Goal: Task Accomplishment & Management: Complete application form

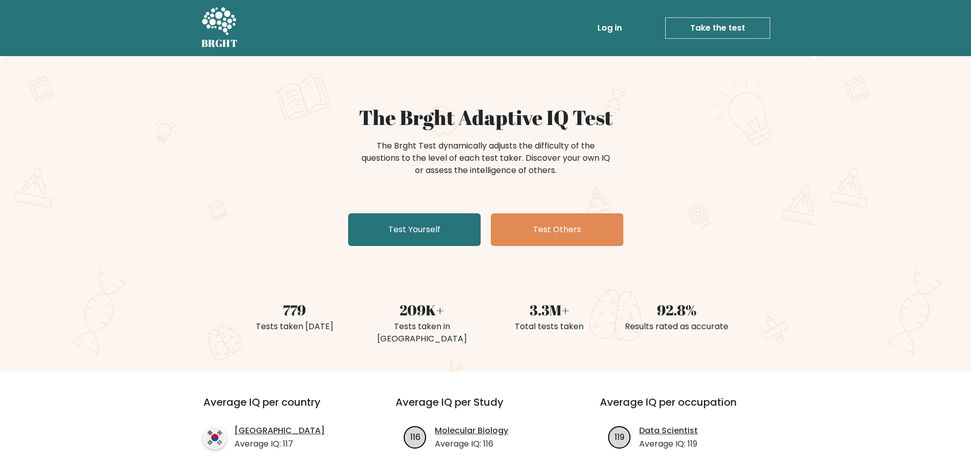
click at [695, 29] on link "Take the test" at bounding box center [718, 27] width 105 height 21
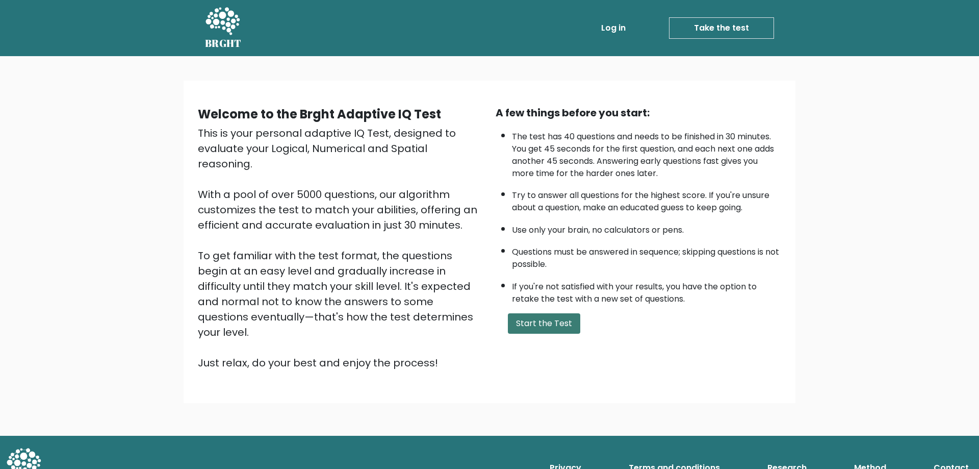
click at [549, 320] on button "Start the Test" at bounding box center [544, 323] width 72 height 20
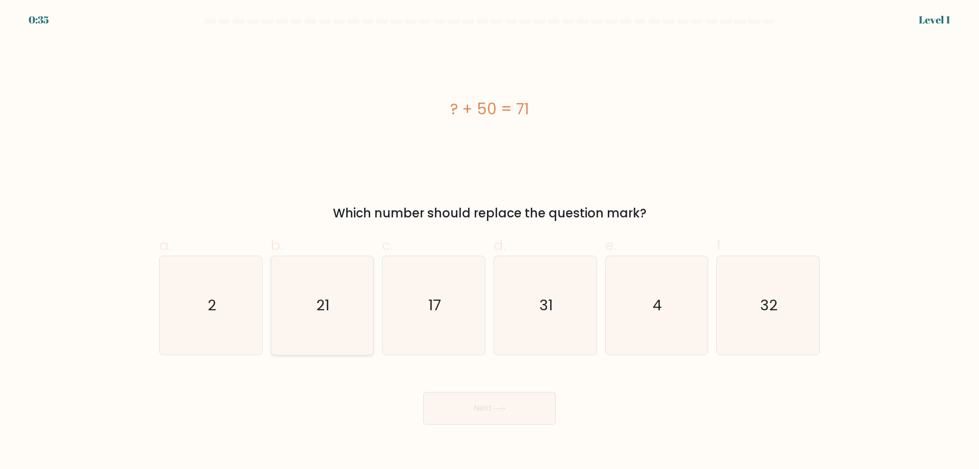
click at [357, 323] on icon "21" at bounding box center [322, 305] width 98 height 98
click at [490, 241] on input "b. 21" at bounding box center [490, 238] width 1 height 7
radio input "true"
click at [450, 416] on button "Next" at bounding box center [489, 408] width 133 height 33
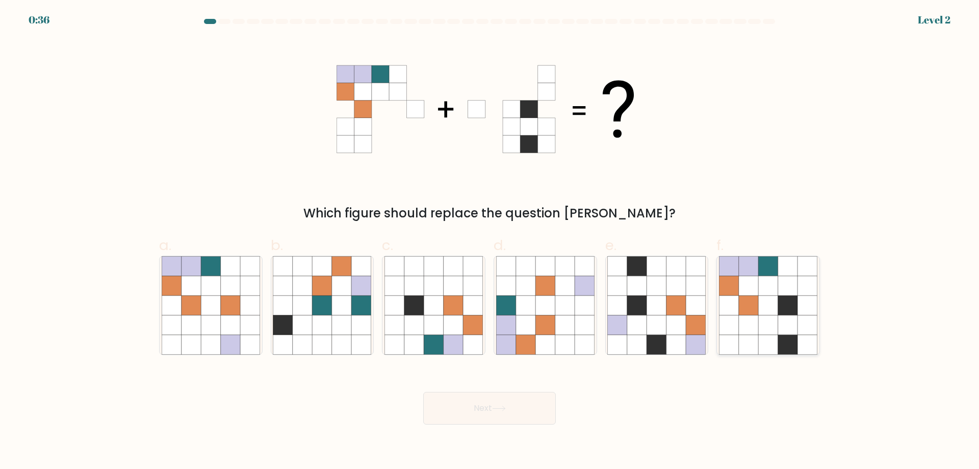
click at [750, 288] on icon at bounding box center [748, 285] width 19 height 19
click at [490, 241] on input "f." at bounding box center [490, 238] width 1 height 7
radio input "true"
click at [480, 405] on button "Next" at bounding box center [489, 408] width 133 height 33
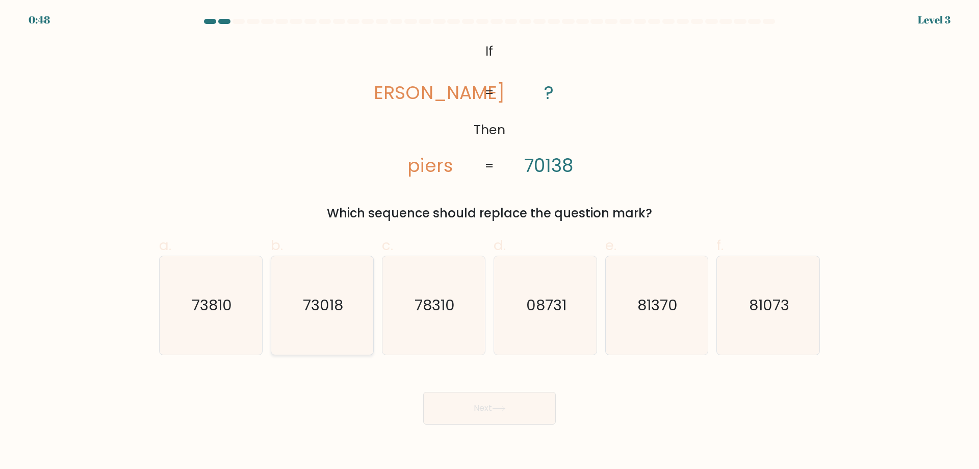
click at [319, 317] on icon "73018" at bounding box center [322, 305] width 98 height 98
click at [490, 241] on input "b. 73018" at bounding box center [490, 238] width 1 height 7
radio input "true"
click at [450, 399] on button "Next" at bounding box center [489, 408] width 133 height 33
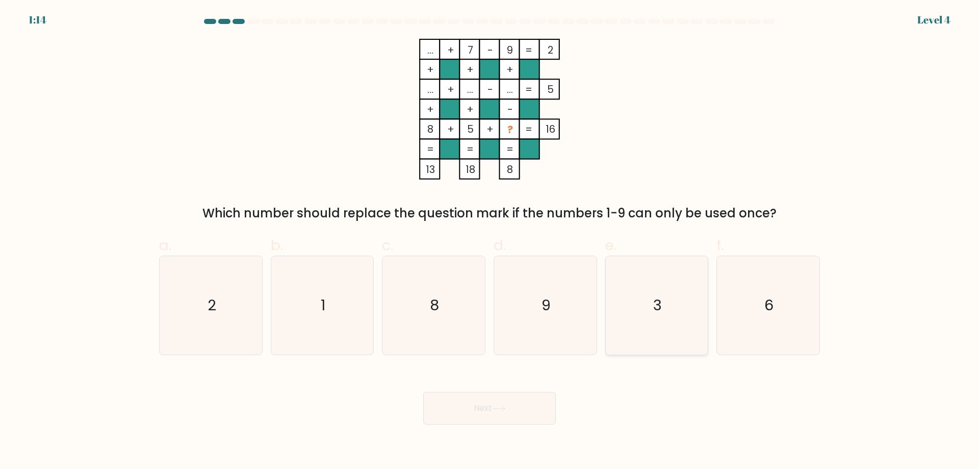
click at [654, 291] on icon "3" at bounding box center [656, 305] width 98 height 98
click at [490, 241] on input "e. 3" at bounding box center [490, 238] width 1 height 7
radio input "true"
click at [524, 406] on button "Next" at bounding box center [489, 408] width 133 height 33
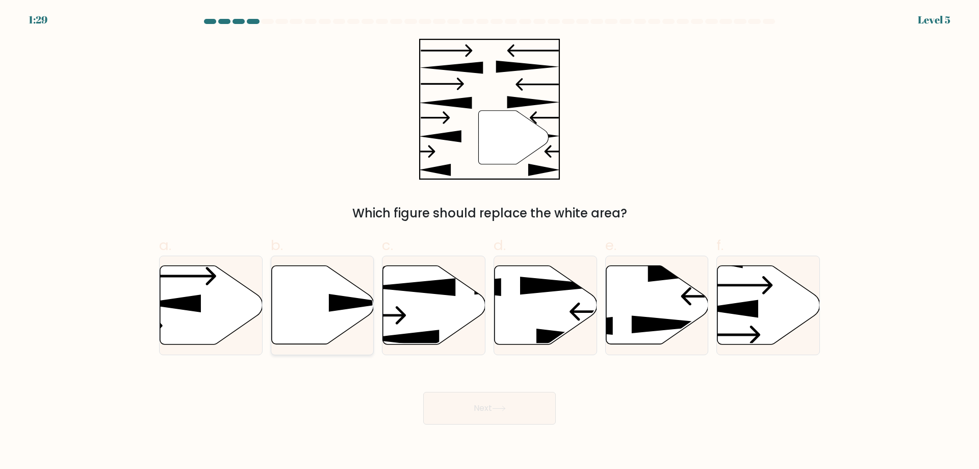
click at [339, 299] on icon at bounding box center [360, 303] width 62 height 18
click at [490, 241] on input "b." at bounding box center [490, 238] width 1 height 7
radio input "true"
click at [459, 412] on button "Next" at bounding box center [489, 408] width 133 height 33
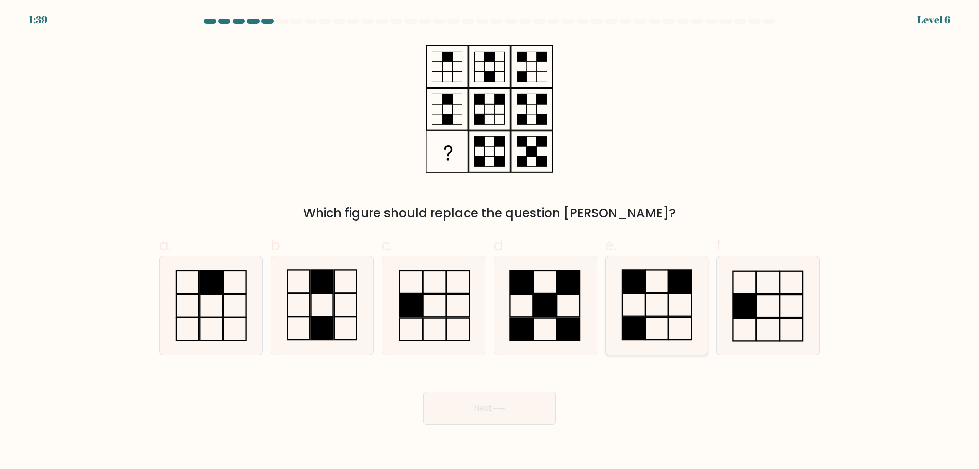
click at [651, 303] on icon at bounding box center [656, 305] width 98 height 98
click at [490, 241] on input "e." at bounding box center [490, 238] width 1 height 7
radio input "true"
click at [501, 410] on icon at bounding box center [499, 408] width 14 height 6
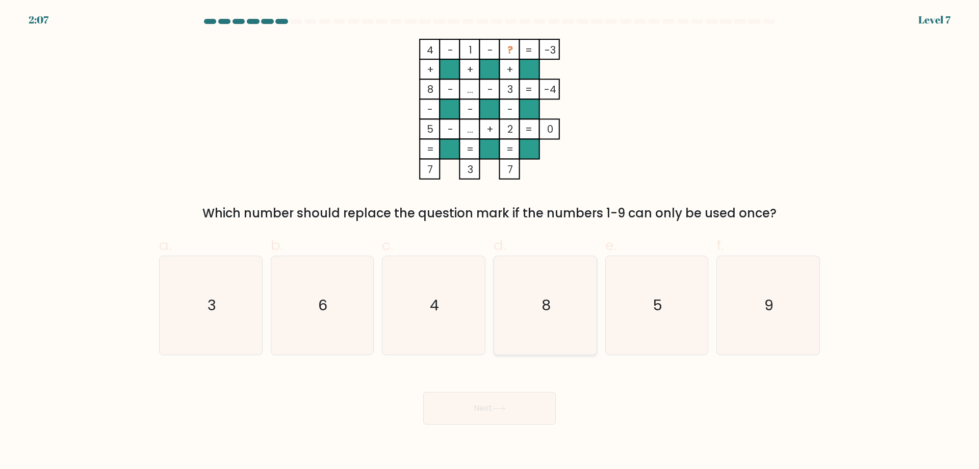
click at [547, 315] on text "8" at bounding box center [546, 305] width 9 height 20
click at [490, 241] on input "d. 8" at bounding box center [490, 238] width 1 height 7
radio input "true"
click at [483, 427] on body "2:06 Level 7" at bounding box center [489, 234] width 979 height 469
click at [489, 412] on button "Next" at bounding box center [489, 408] width 133 height 33
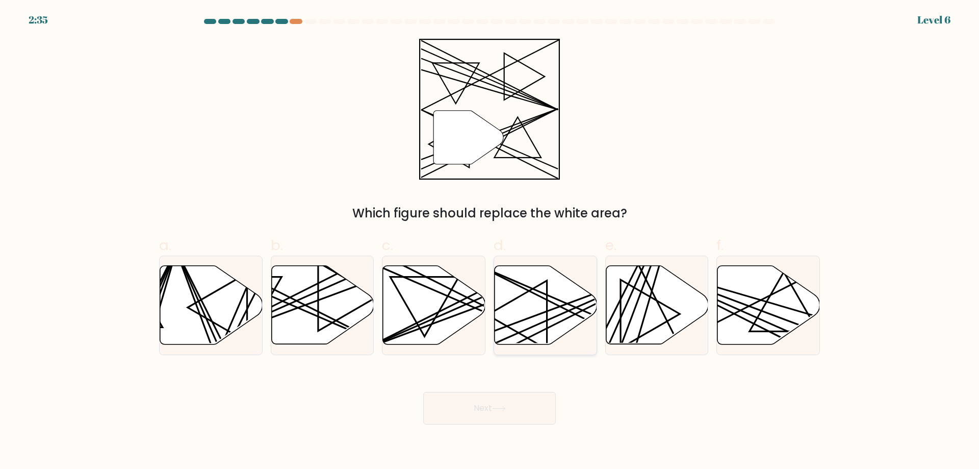
click at [539, 318] on icon at bounding box center [546, 305] width 103 height 79
click at [490, 241] on input "d." at bounding box center [490, 238] width 1 height 7
radio input "true"
click at [499, 402] on button "Next" at bounding box center [489, 408] width 133 height 33
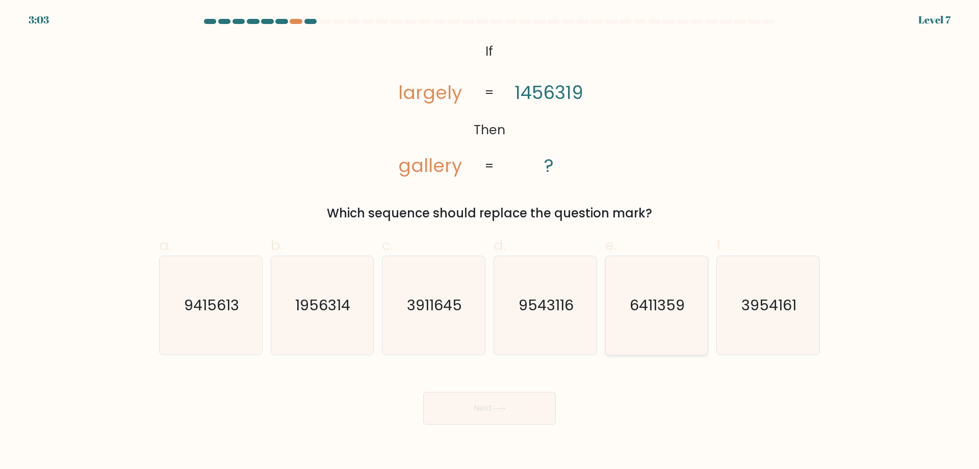
click at [663, 307] on text "6411359" at bounding box center [657, 305] width 55 height 20
click at [490, 241] on input "e. 6411359" at bounding box center [490, 238] width 1 height 7
radio input "true"
click at [518, 408] on button "Next" at bounding box center [489, 408] width 133 height 33
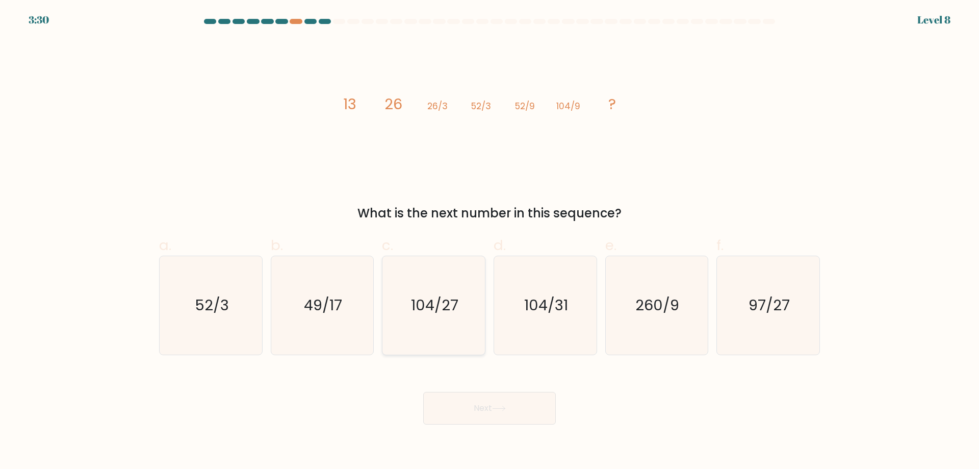
click at [446, 311] on text "104/27" at bounding box center [434, 305] width 47 height 20
click at [490, 241] on input "c. 104/27" at bounding box center [490, 238] width 1 height 7
radio input "true"
click at [490, 409] on button "Next" at bounding box center [489, 408] width 133 height 33
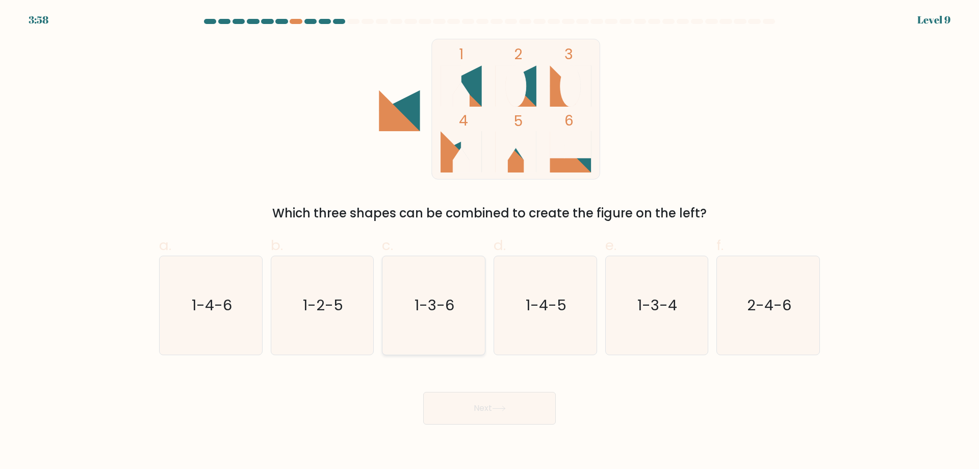
click at [447, 315] on text "1-3-6" at bounding box center [435, 305] width 40 height 20
click at [490, 241] on input "c. 1-3-6" at bounding box center [490, 238] width 1 height 7
radio input "true"
click at [476, 408] on button "Next" at bounding box center [489, 408] width 133 height 33
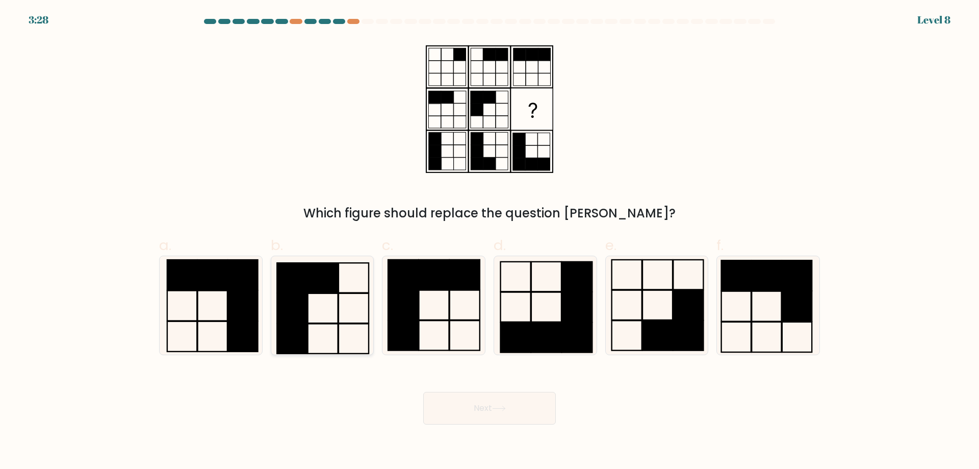
click at [315, 273] on rect at bounding box center [323, 278] width 30 height 30
click at [490, 241] on input "b." at bounding box center [490, 238] width 1 height 7
radio input "true"
click at [507, 415] on button "Next" at bounding box center [489, 408] width 133 height 33
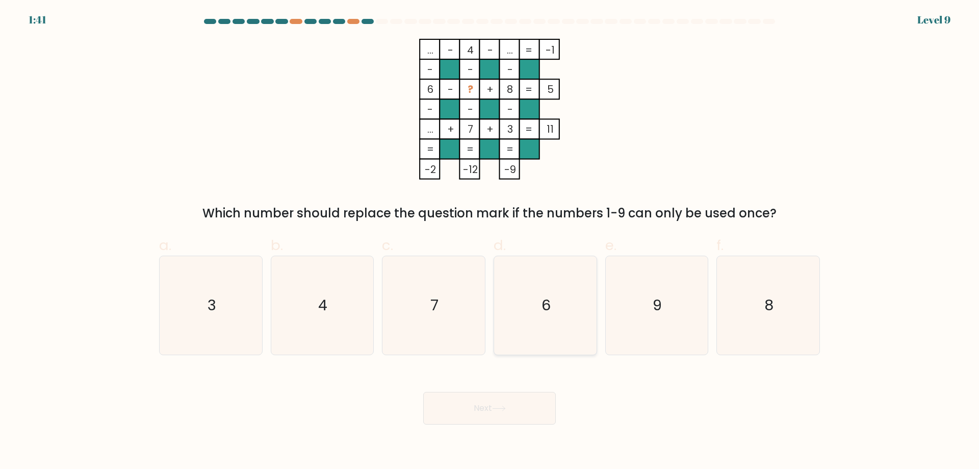
click at [533, 300] on icon "6" at bounding box center [545, 305] width 98 height 98
click at [490, 241] on input "d. 6" at bounding box center [490, 238] width 1 height 7
radio input "true"
click at [496, 412] on button "Next" at bounding box center [489, 408] width 133 height 33
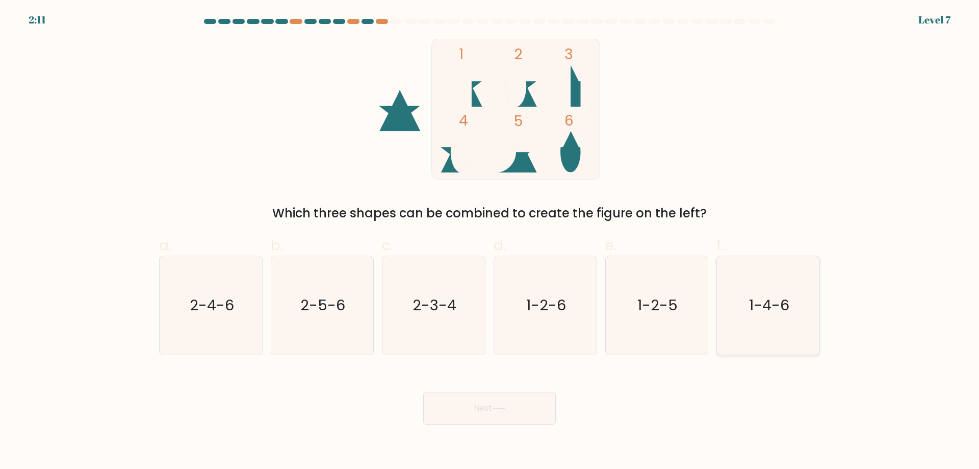
click at [768, 305] on text "1-4-6" at bounding box center [769, 305] width 40 height 20
click at [490, 241] on input "f. 1-4-6" at bounding box center [490, 238] width 1 height 7
radio input "true"
click at [454, 419] on button "Next" at bounding box center [489, 408] width 133 height 33
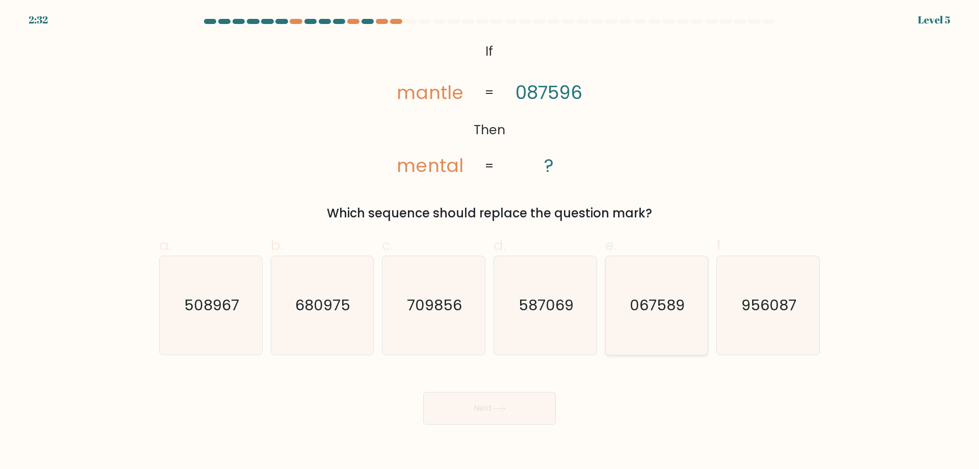
click at [655, 301] on text "067589" at bounding box center [657, 305] width 55 height 20
click at [490, 241] on input "e. 067589" at bounding box center [490, 238] width 1 height 7
radio input "true"
click at [462, 411] on button "Next" at bounding box center [489, 408] width 133 height 33
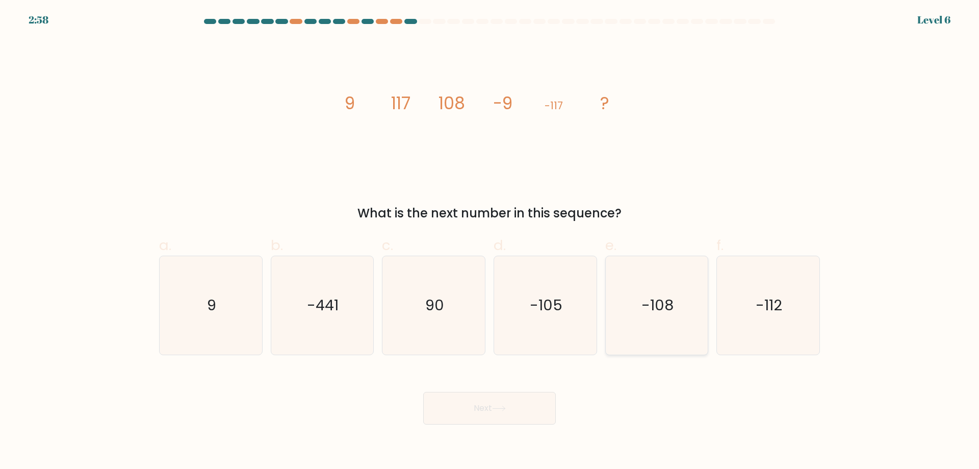
click at [688, 317] on icon "-108" at bounding box center [656, 305] width 98 height 98
click at [490, 241] on input "e. -108" at bounding box center [490, 238] width 1 height 7
radio input "true"
click at [519, 407] on button "Next" at bounding box center [489, 408] width 133 height 33
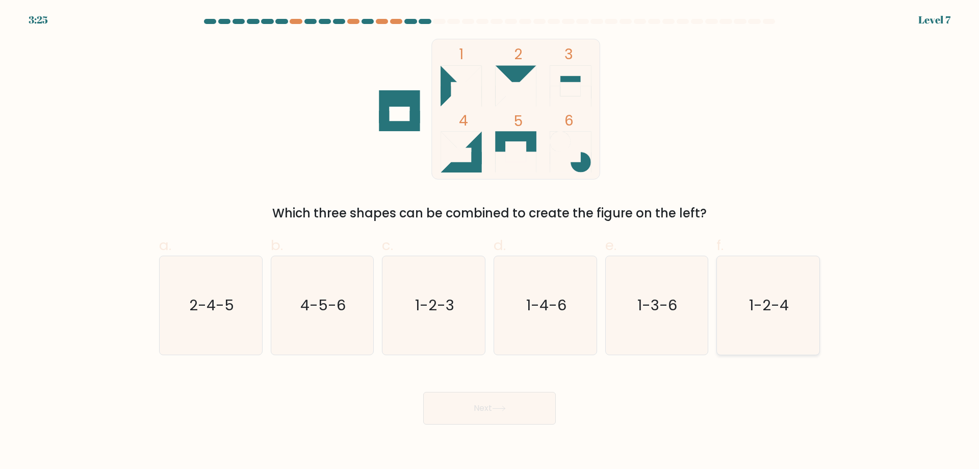
click at [775, 285] on icon "1-2-4" at bounding box center [768, 305] width 98 height 98
click at [490, 241] on input "f. 1-2-4" at bounding box center [490, 238] width 1 height 7
radio input "true"
click at [514, 404] on button "Next" at bounding box center [489, 408] width 133 height 33
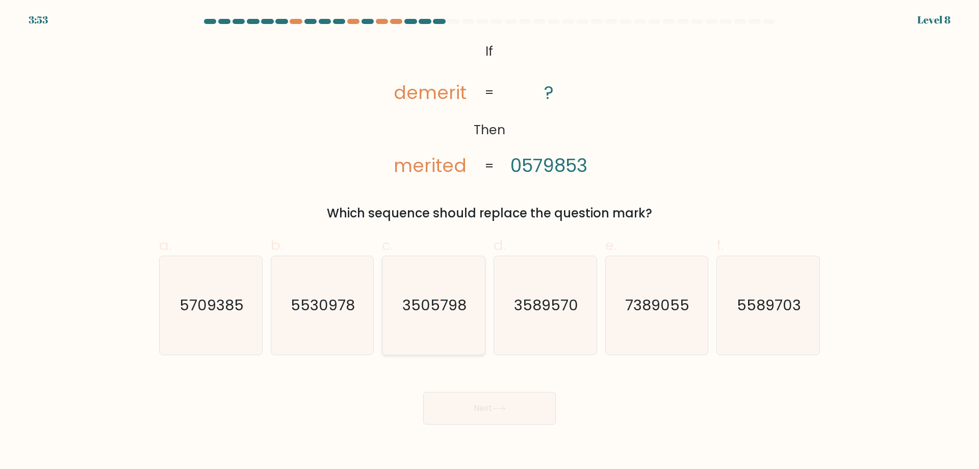
click at [440, 318] on icon "3505798" at bounding box center [434, 305] width 98 height 98
click at [490, 241] on input "c. 3505798" at bounding box center [490, 238] width 1 height 7
radio input "true"
click at [471, 407] on button "Next" at bounding box center [489, 408] width 133 height 33
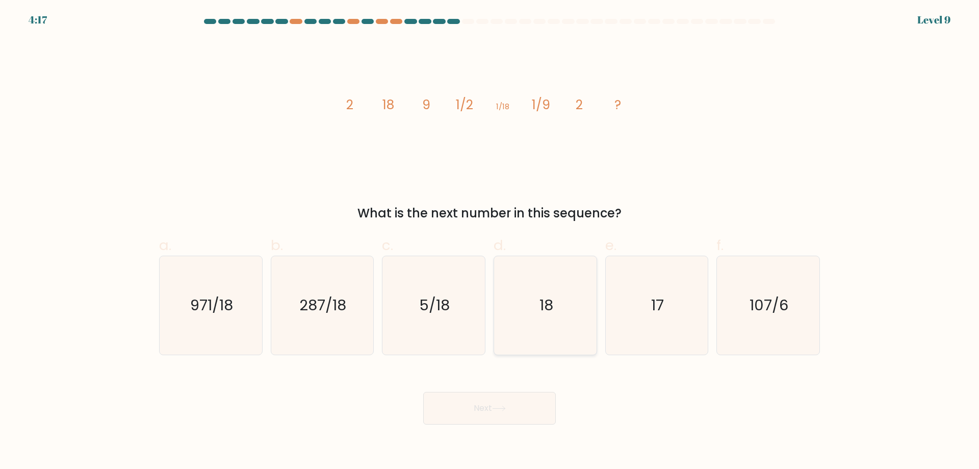
click at [541, 318] on icon "18" at bounding box center [545, 305] width 98 height 98
click at [490, 241] on input "d. 18" at bounding box center [490, 238] width 1 height 7
radio input "true"
click at [529, 401] on button "Next" at bounding box center [489, 408] width 133 height 33
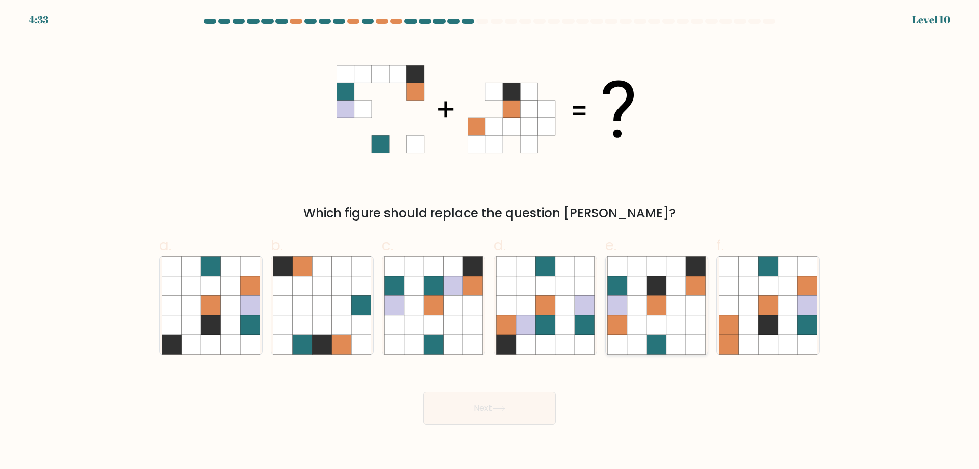
click at [662, 304] on icon at bounding box center [656, 304] width 19 height 19
click at [490, 241] on input "e." at bounding box center [490, 238] width 1 height 7
radio input "true"
click at [492, 418] on button "Next" at bounding box center [489, 408] width 133 height 33
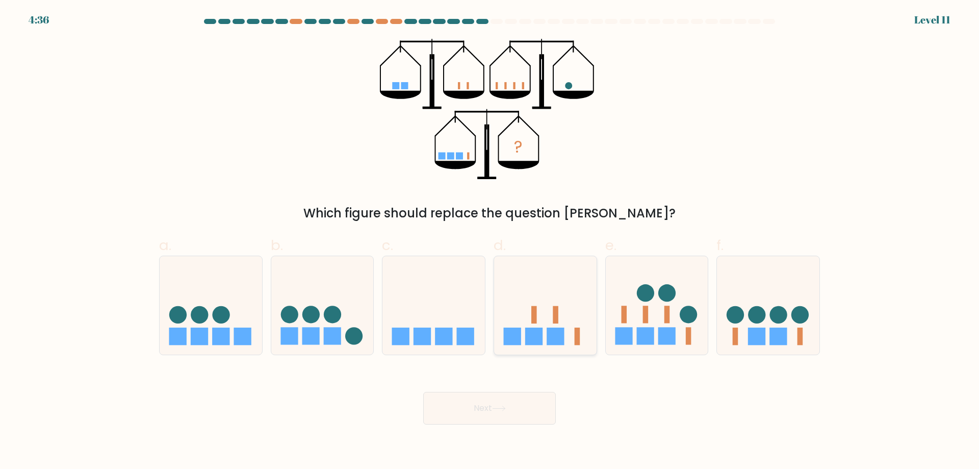
click at [568, 289] on icon at bounding box center [545, 305] width 103 height 85
click at [490, 241] on input "d." at bounding box center [490, 238] width 1 height 7
radio input "true"
click at [532, 404] on button "Next" at bounding box center [489, 408] width 133 height 33
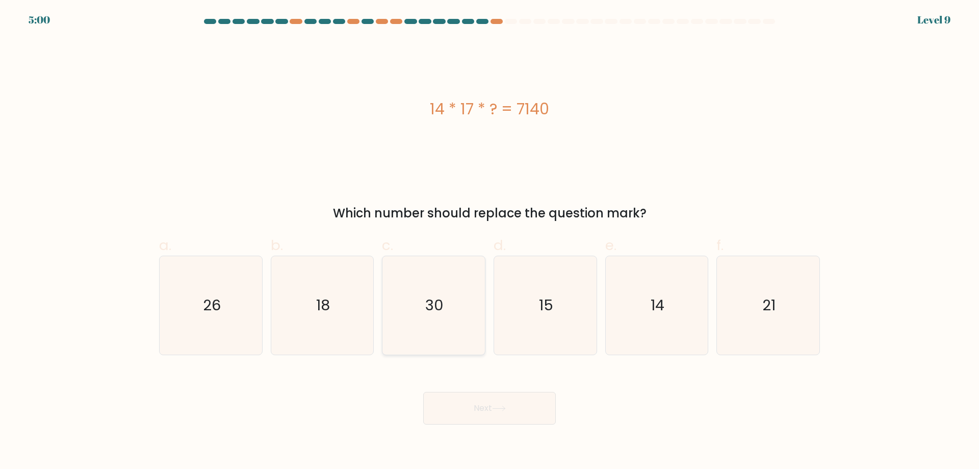
click at [420, 304] on icon "30" at bounding box center [434, 305] width 98 height 98
click at [490, 241] on input "c. 30" at bounding box center [490, 238] width 1 height 7
radio input "true"
click at [511, 404] on button "Next" at bounding box center [489, 408] width 133 height 33
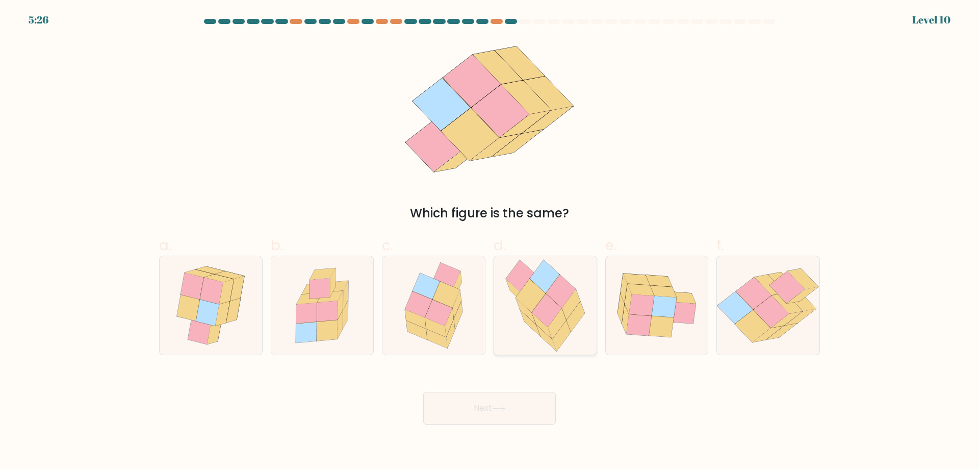
click at [538, 304] on icon at bounding box center [547, 310] width 30 height 34
click at [490, 241] on input "d." at bounding box center [490, 238] width 1 height 7
radio input "true"
click at [525, 394] on button "Next" at bounding box center [489, 408] width 133 height 33
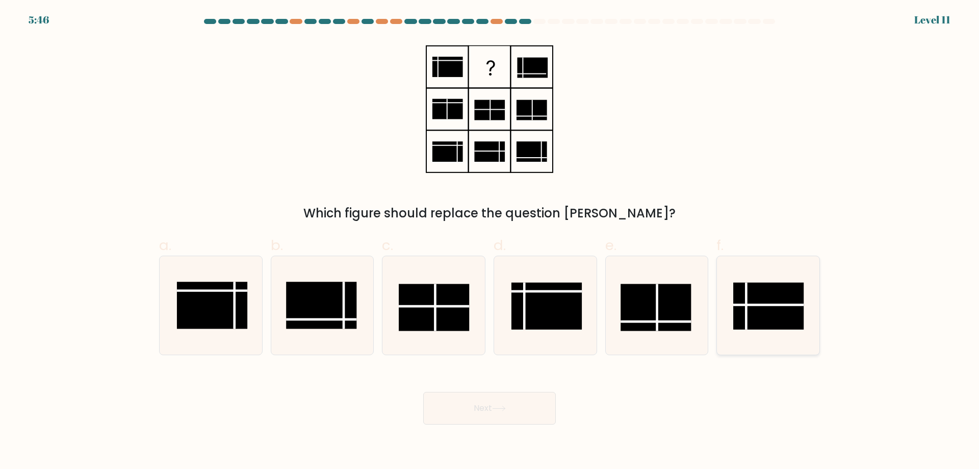
click at [753, 304] on line at bounding box center [768, 304] width 70 height 0
click at [490, 241] on input "f." at bounding box center [490, 238] width 1 height 7
radio input "true"
click at [440, 413] on button "Next" at bounding box center [489, 408] width 133 height 33
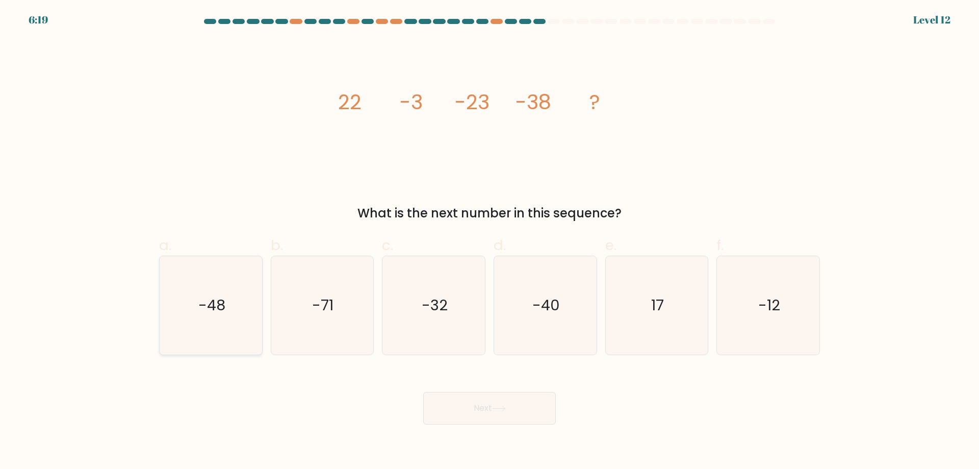
click at [234, 319] on icon "-48" at bounding box center [211, 305] width 98 height 98
click at [490, 241] on input "a. -48" at bounding box center [490, 238] width 1 height 7
radio input "true"
click at [486, 422] on button "Next" at bounding box center [489, 408] width 133 height 33
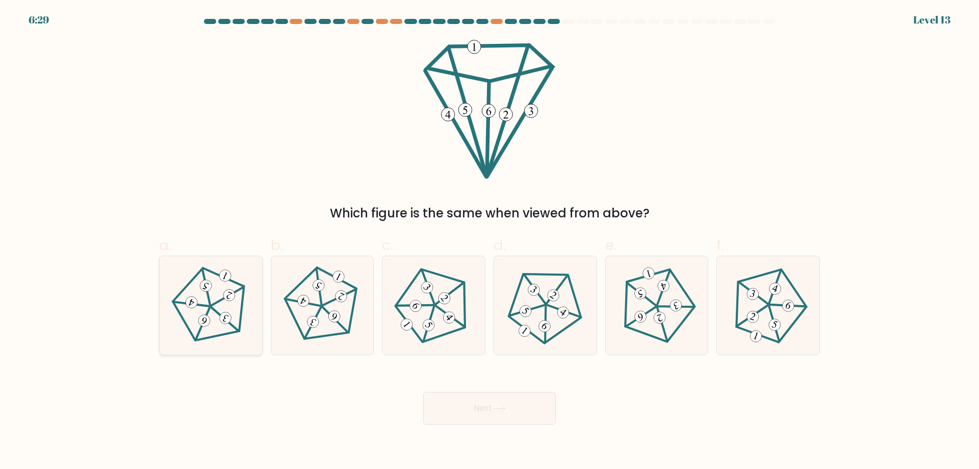
click at [211, 318] on icon at bounding box center [210, 305] width 79 height 79
click at [490, 241] on input "a." at bounding box center [490, 238] width 1 height 7
radio input "true"
click at [523, 410] on button "Next" at bounding box center [489, 408] width 133 height 33
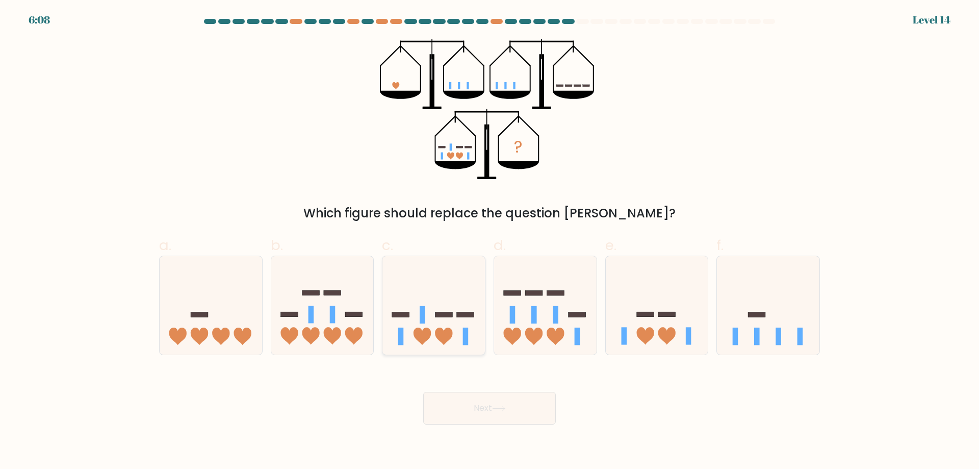
click at [436, 331] on icon at bounding box center [443, 335] width 17 height 17
click at [490, 241] on input "c." at bounding box center [490, 238] width 1 height 7
radio input "true"
click at [480, 414] on button "Next" at bounding box center [489, 408] width 133 height 33
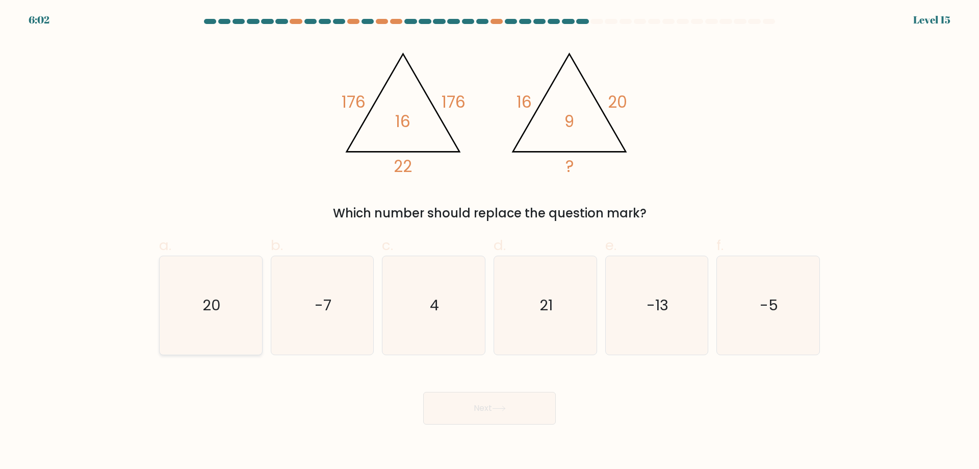
click at [220, 296] on text "20" at bounding box center [211, 305] width 18 height 20
click at [490, 241] on input "a. 20" at bounding box center [490, 238] width 1 height 7
radio input "true"
click at [463, 412] on button "Next" at bounding box center [489, 408] width 133 height 33
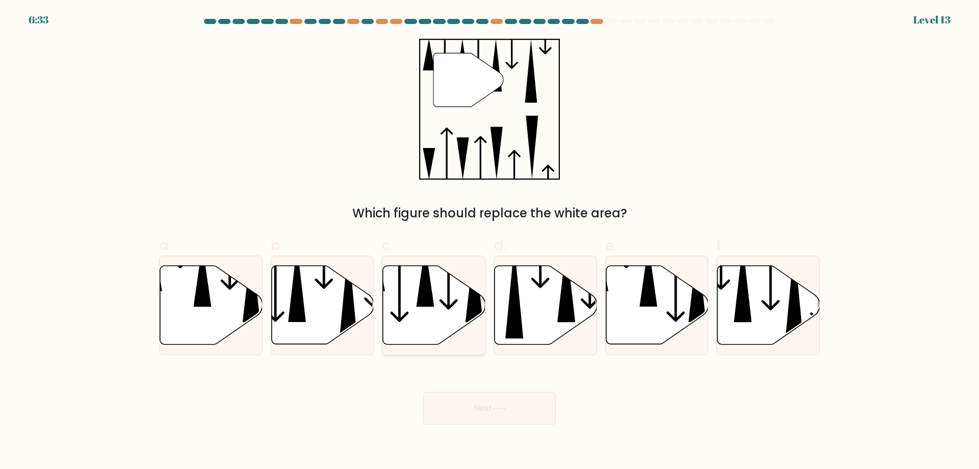
click at [438, 298] on icon at bounding box center [434, 305] width 103 height 79
click at [490, 241] on input "c." at bounding box center [490, 238] width 1 height 7
radio input "true"
click at [479, 397] on button "Next" at bounding box center [489, 408] width 133 height 33
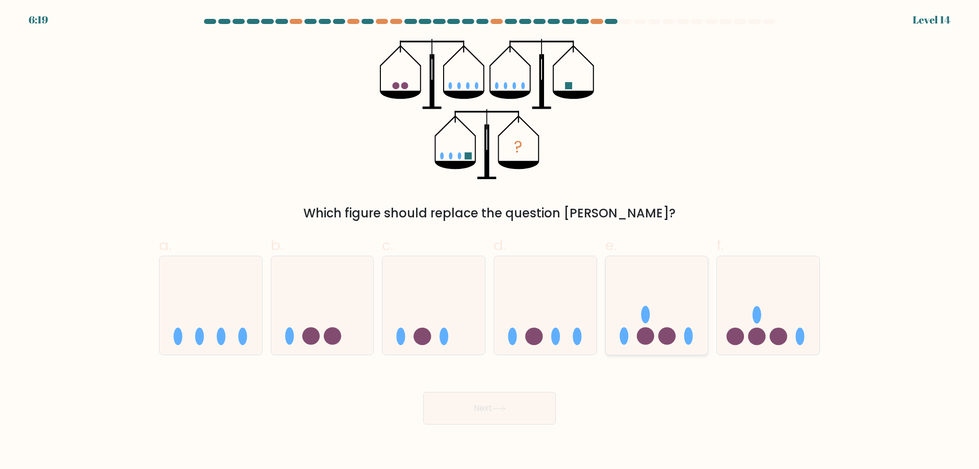
click at [636, 333] on icon at bounding box center [657, 305] width 103 height 85
click at [490, 241] on input "e." at bounding box center [490, 238] width 1 height 7
radio input "true"
click at [500, 406] on icon at bounding box center [499, 408] width 14 height 6
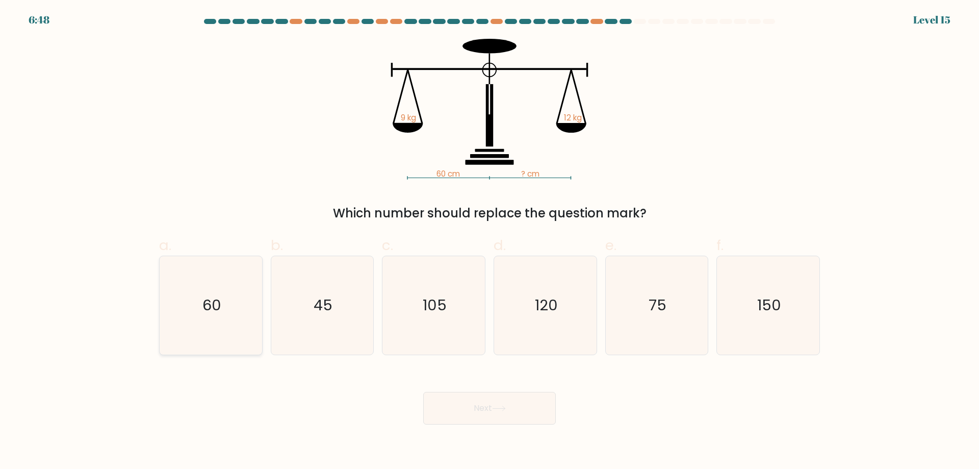
click at [205, 309] on text "60" at bounding box center [211, 305] width 19 height 20
click at [490, 241] on input "a. 60" at bounding box center [490, 238] width 1 height 7
radio input "true"
click at [463, 416] on button "Next" at bounding box center [489, 408] width 133 height 33
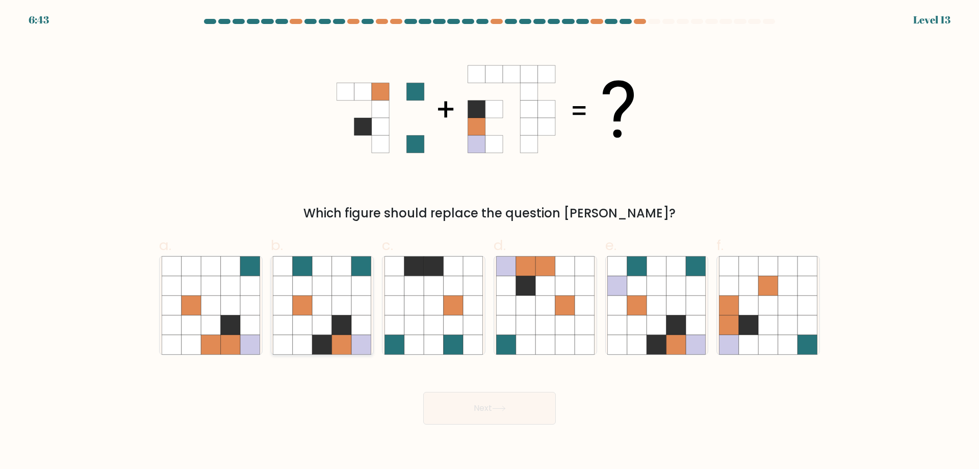
click at [345, 306] on icon at bounding box center [341, 304] width 19 height 19
click at [490, 241] on input "b." at bounding box center [490, 238] width 1 height 7
radio input "true"
click at [455, 408] on button "Next" at bounding box center [489, 408] width 133 height 33
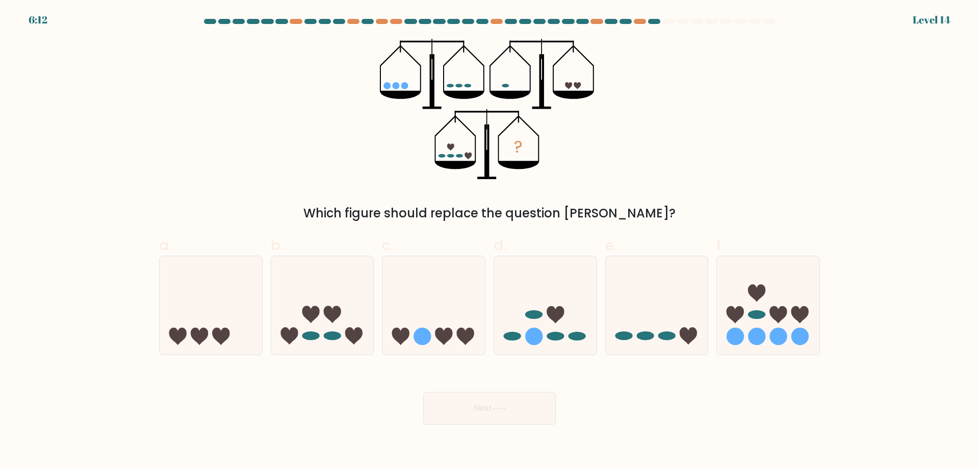
drag, startPoint x: 438, startPoint y: 154, endPoint x: 269, endPoint y: 104, distance: 176.0
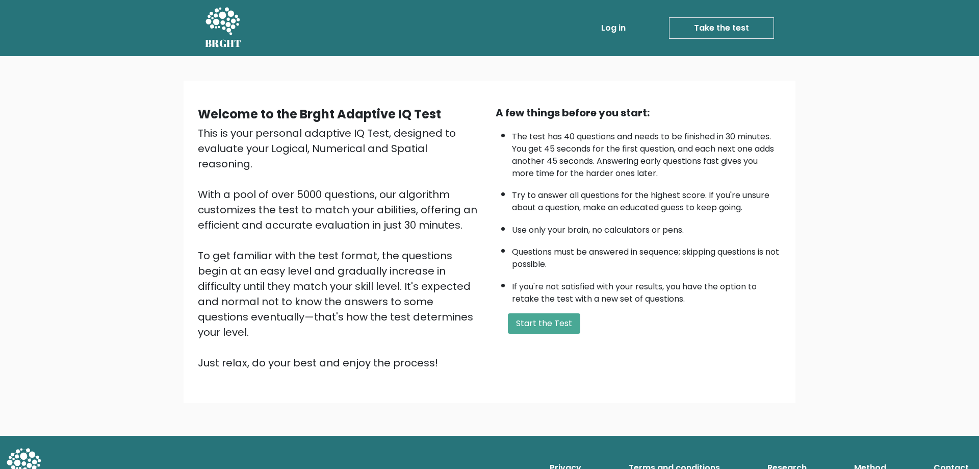
drag, startPoint x: 540, startPoint y: 330, endPoint x: 534, endPoint y: 335, distance: 7.4
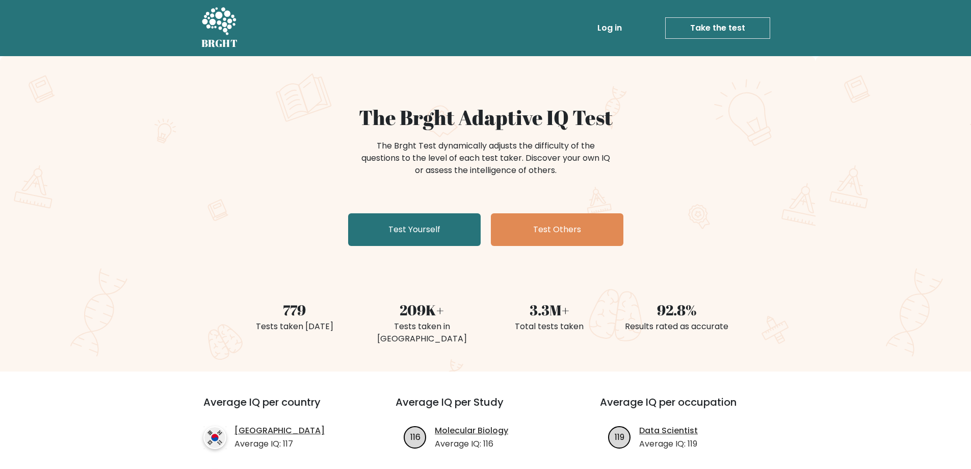
click at [695, 37] on link "Take the test" at bounding box center [718, 27] width 105 height 21
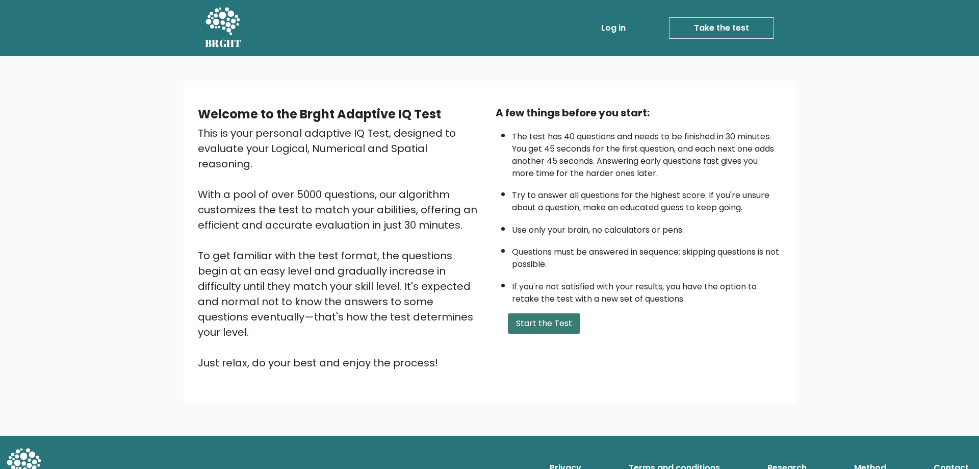
click at [562, 327] on button "Start the Test" at bounding box center [544, 323] width 72 height 20
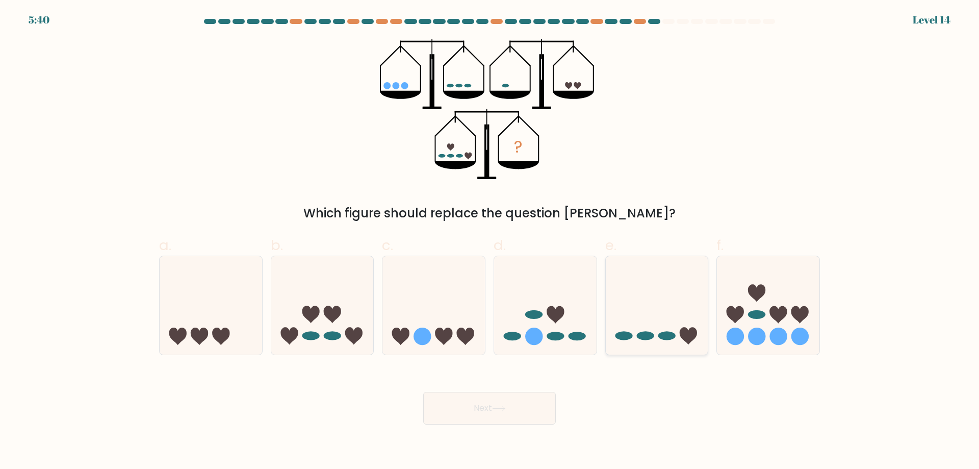
click at [648, 335] on ellipse at bounding box center [644, 335] width 17 height 9
click at [490, 241] on input "e." at bounding box center [490, 238] width 1 height 7
radio input "true"
click at [509, 410] on button "Next" at bounding box center [489, 408] width 133 height 33
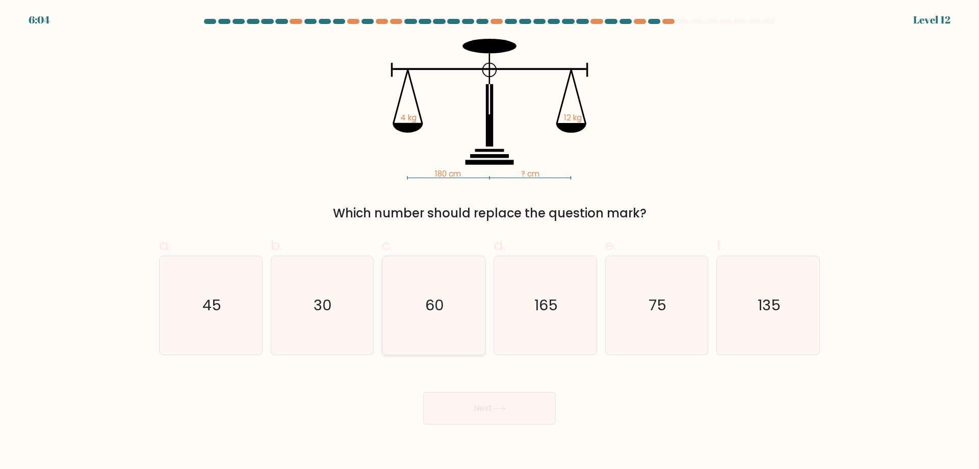
click at [411, 283] on icon "60" at bounding box center [434, 305] width 98 height 98
click at [490, 241] on input "c. 60" at bounding box center [490, 238] width 1 height 7
radio input "true"
click at [488, 404] on button "Next" at bounding box center [489, 408] width 133 height 33
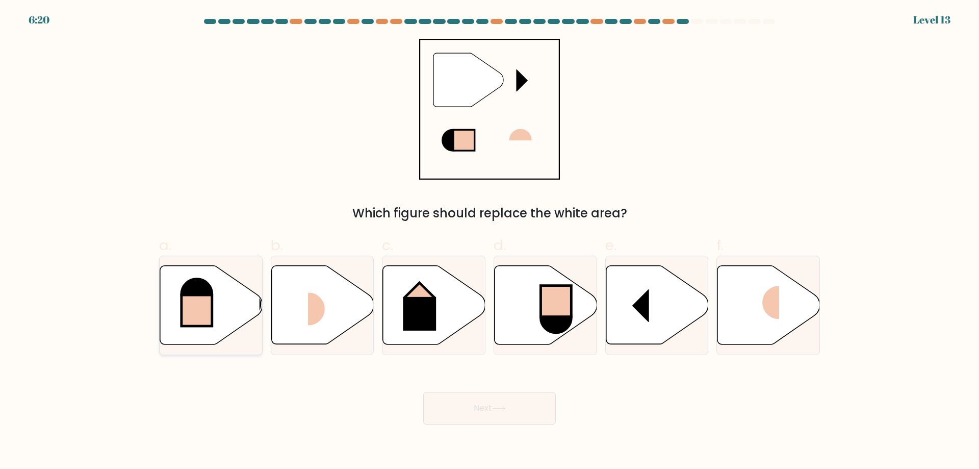
click at [221, 333] on icon at bounding box center [211, 305] width 103 height 79
click at [490, 241] on input "a." at bounding box center [490, 238] width 1 height 7
radio input "true"
click at [204, 316] on rect at bounding box center [197, 310] width 30 height 31
click at [490, 241] on input "a." at bounding box center [490, 238] width 1 height 7
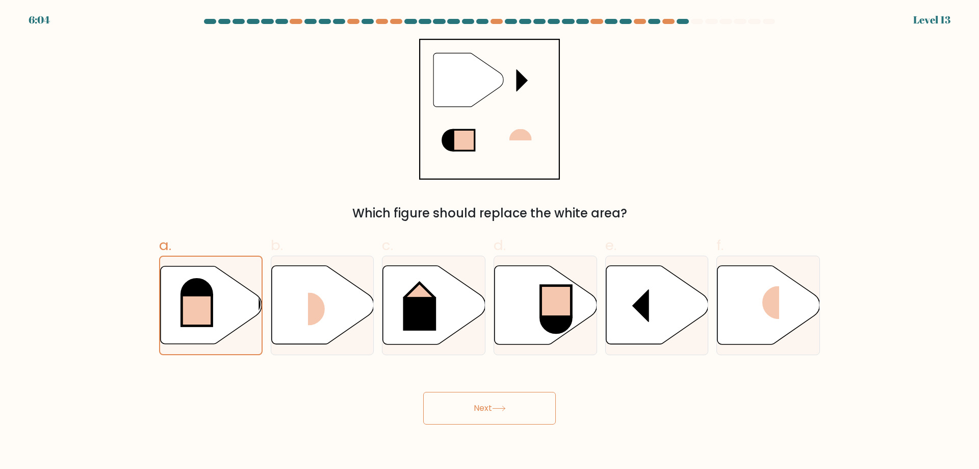
click at [471, 392] on button "Next" at bounding box center [489, 408] width 133 height 33
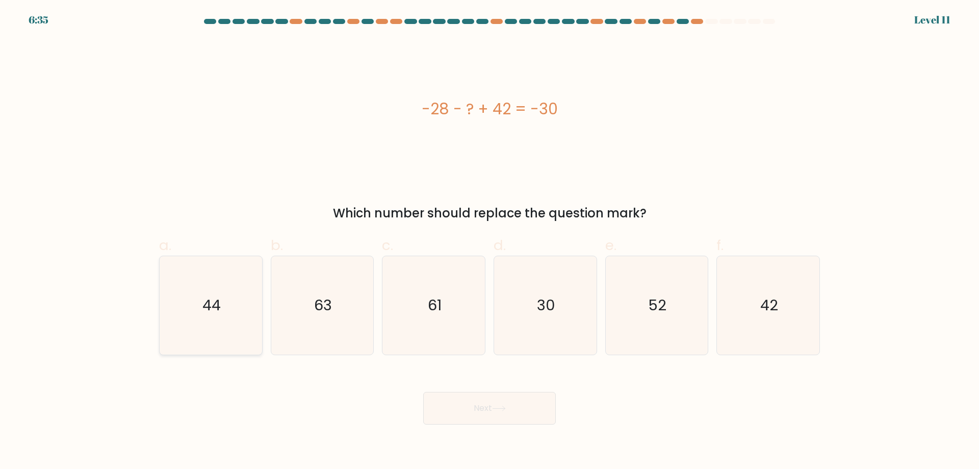
click at [237, 312] on icon "44" at bounding box center [211, 305] width 98 height 98
click at [490, 241] on input "a. 44" at bounding box center [490, 238] width 1 height 7
radio input "true"
click at [513, 412] on button "Next" at bounding box center [489, 408] width 133 height 33
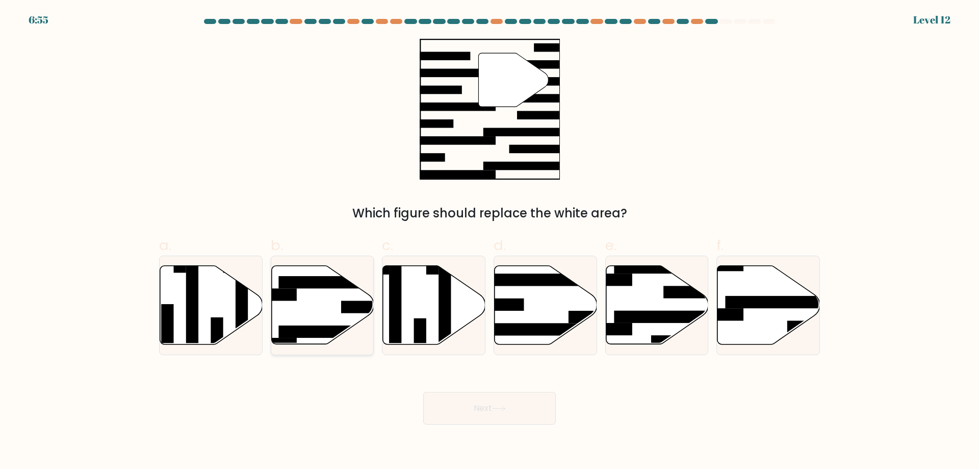
click at [340, 308] on icon at bounding box center [322, 305] width 103 height 79
click at [490, 241] on input "b." at bounding box center [490, 238] width 1 height 7
radio input "true"
click at [489, 413] on button "Next" at bounding box center [489, 408] width 133 height 33
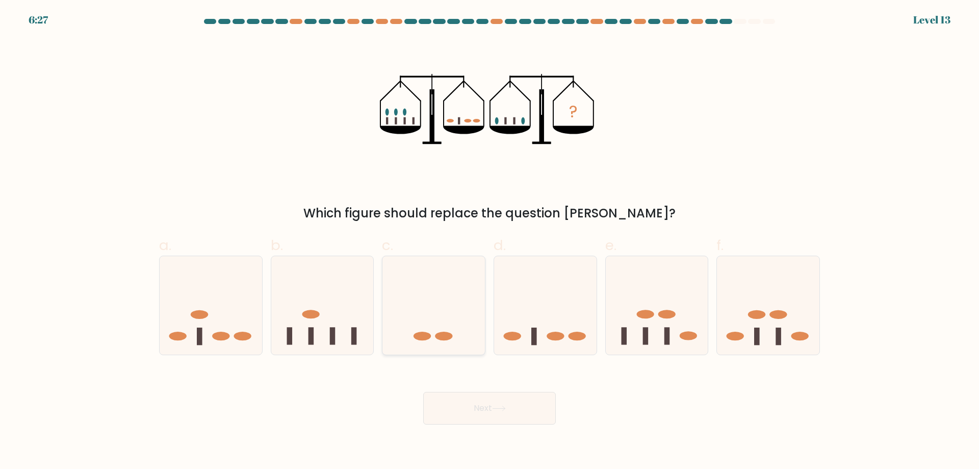
click at [438, 333] on ellipse at bounding box center [443, 335] width 17 height 9
click at [490, 241] on input "c." at bounding box center [490, 238] width 1 height 7
radio input "true"
click at [484, 413] on button "Next" at bounding box center [489, 408] width 133 height 33
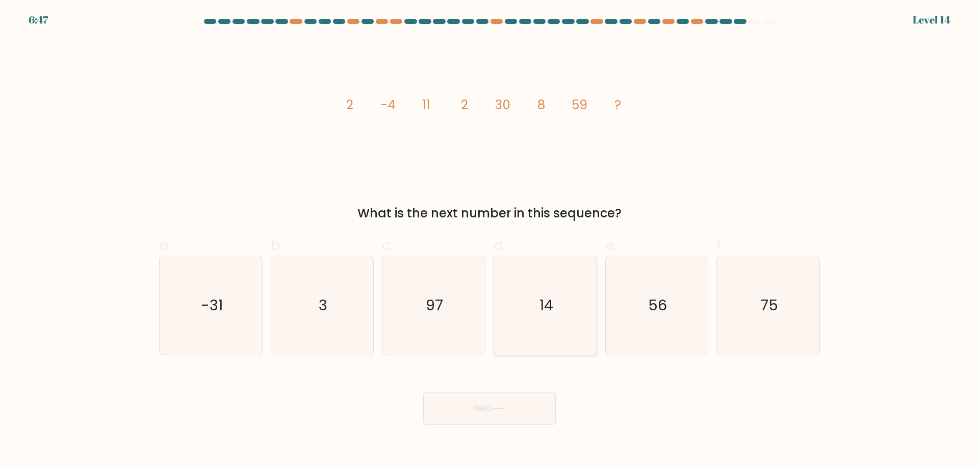
click at [558, 304] on icon "14" at bounding box center [545, 305] width 98 height 98
click at [490, 241] on input "d. 14" at bounding box center [490, 238] width 1 height 7
radio input "true"
click at [505, 404] on button "Next" at bounding box center [489, 408] width 133 height 33
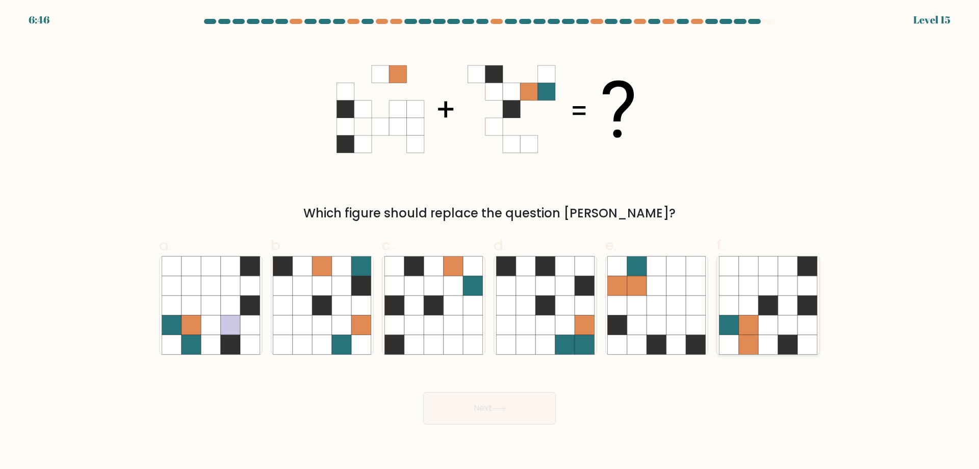
click at [753, 292] on icon at bounding box center [748, 285] width 19 height 19
click at [490, 241] on input "f." at bounding box center [490, 238] width 1 height 7
radio input "true"
click at [512, 391] on div "Next" at bounding box center [489, 395] width 673 height 57
click at [510, 410] on button "Next" at bounding box center [489, 408] width 133 height 33
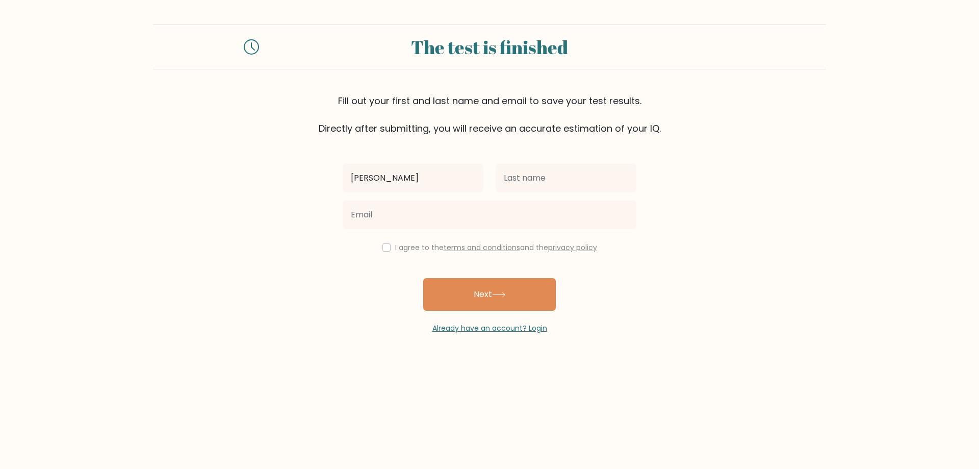
type input "Emmanuel"
click at [511, 175] on input "text" at bounding box center [566, 178] width 141 height 29
type input "[PERSON_NAME]"
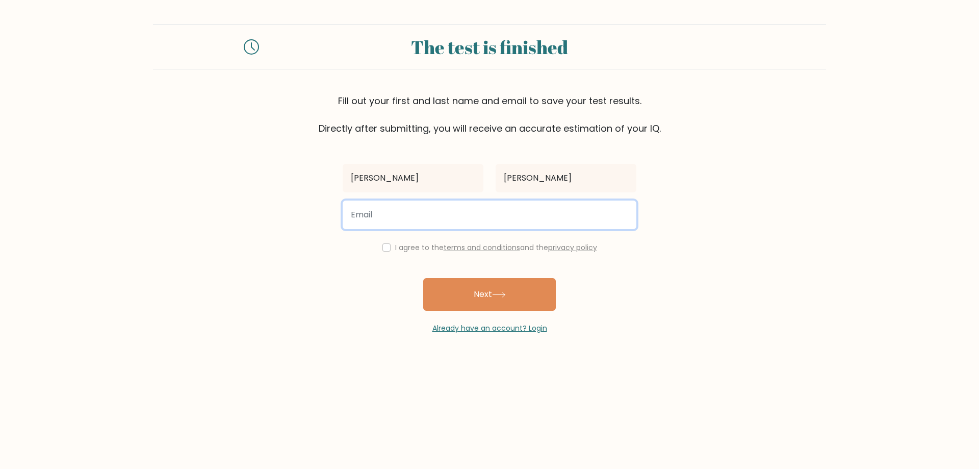
click at [447, 213] on input "email" at bounding box center [490, 214] width 294 height 29
type input "fhaye032311@gmail.com"
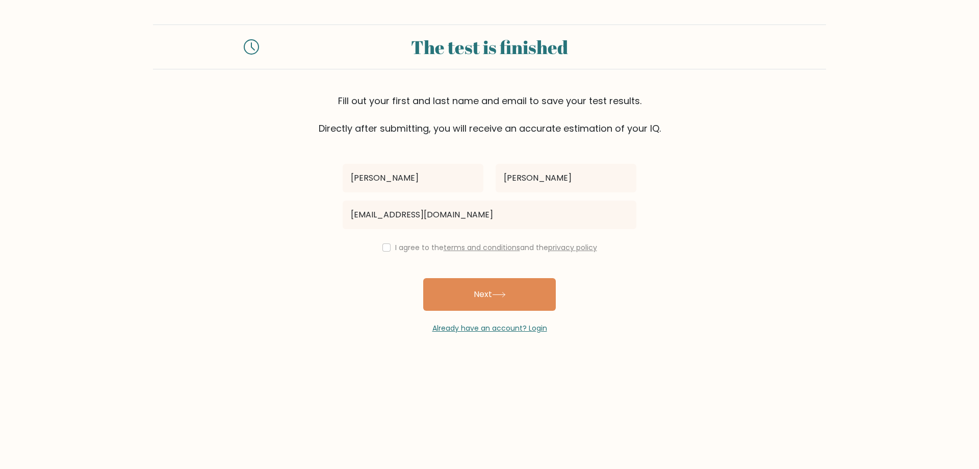
click at [390, 247] on div "I agree to the terms and conditions and the privacy policy" at bounding box center [490, 247] width 306 height 12
click at [386, 249] on input "checkbox" at bounding box center [386, 247] width 8 height 8
checkbox input "true"
click at [461, 294] on button "Next" at bounding box center [489, 294] width 133 height 33
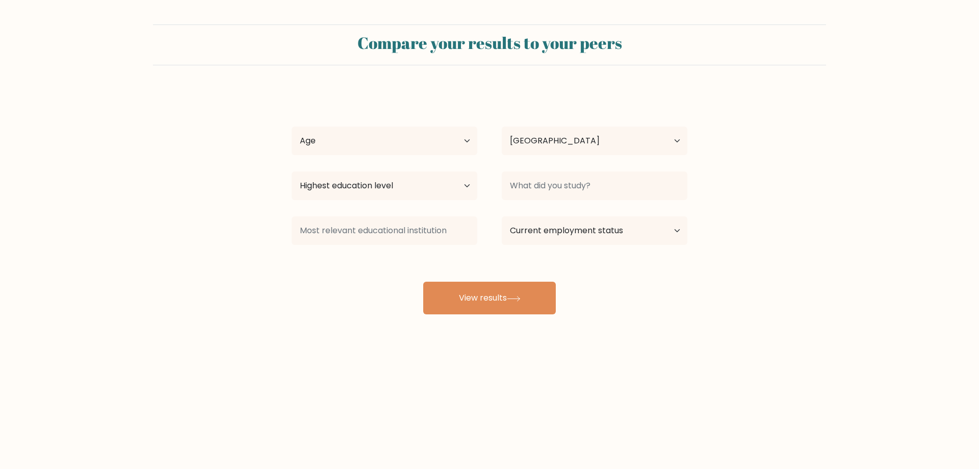
select select "PH"
click at [391, 148] on select "Age Under [DEMOGRAPHIC_DATA] [DEMOGRAPHIC_DATA] [DEMOGRAPHIC_DATA] [DEMOGRAPHIC…" at bounding box center [385, 140] width 186 height 29
select select "25_34"
click at [292, 126] on select "Age Under [DEMOGRAPHIC_DATA] [DEMOGRAPHIC_DATA] [DEMOGRAPHIC_DATA] [DEMOGRAPHIC…" at bounding box center [385, 140] width 186 height 29
click at [444, 188] on select "Highest education level No schooling Primary Lower Secondary Upper Secondary Oc…" at bounding box center [385, 185] width 186 height 29
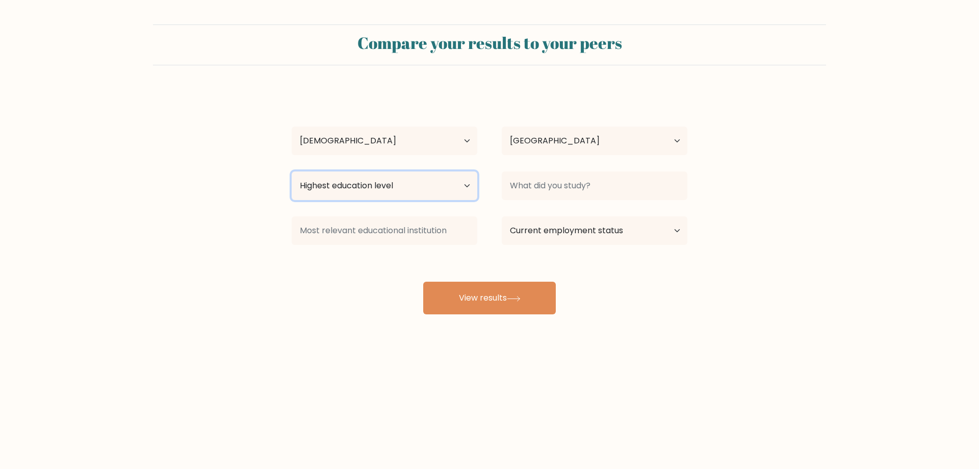
select select "occupation_specific"
click at [292, 171] on select "Highest education level No schooling Primary Lower Secondary Upper Secondary Oc…" at bounding box center [385, 185] width 186 height 29
click at [655, 226] on select "Current employment status Employed Student Retired Other / prefer not to answer" at bounding box center [595, 230] width 186 height 29
select select "other"
click at [502, 216] on select "Current employment status Employed Student Retired Other / prefer not to answer" at bounding box center [595, 230] width 186 height 29
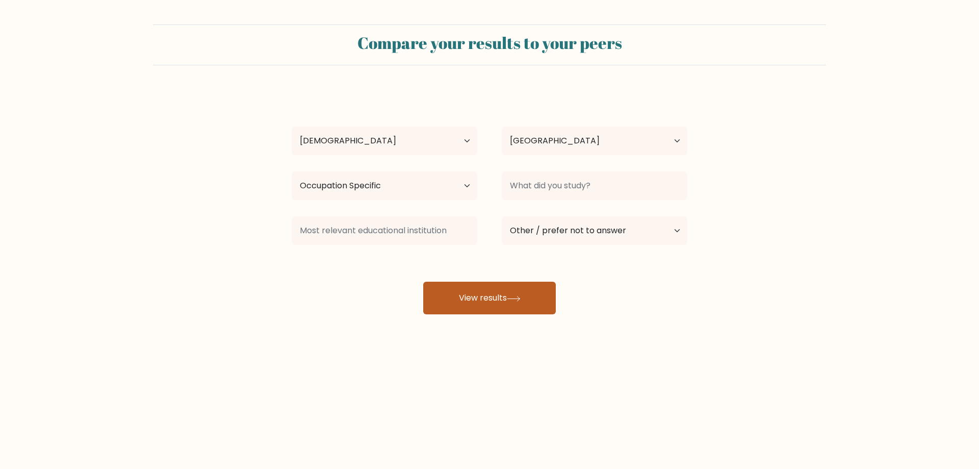
click at [485, 294] on button "View results" at bounding box center [489, 298] width 133 height 33
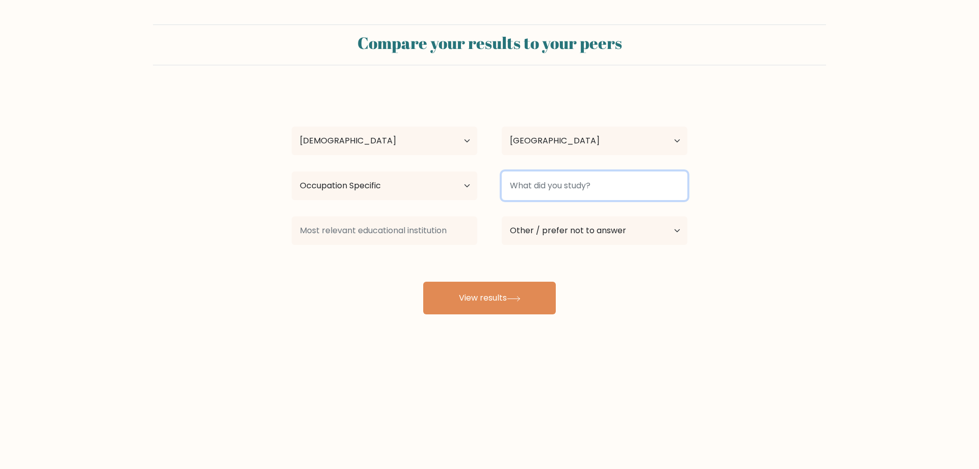
click at [564, 173] on input at bounding box center [595, 185] width 186 height 29
click at [555, 187] on input at bounding box center [595, 185] width 186 height 29
type input "X"
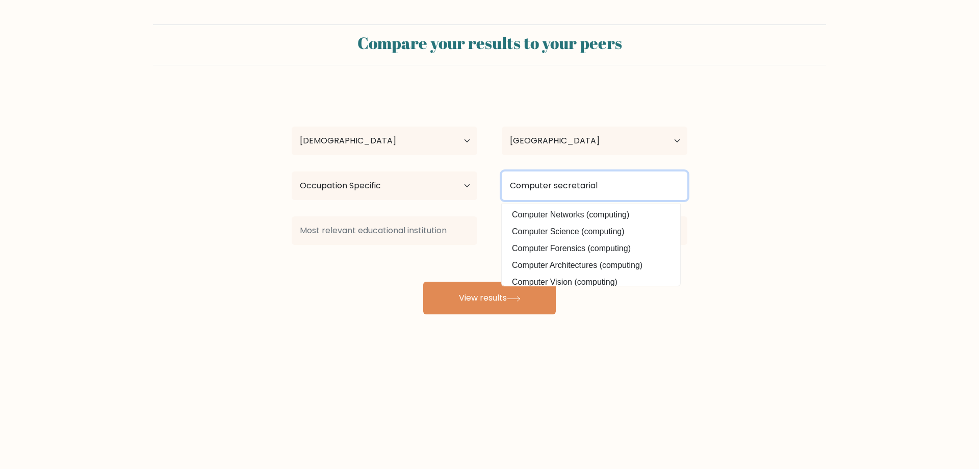
type input "Computer secretarial"
click at [423, 282] on button "View results" at bounding box center [489, 298] width 133 height 33
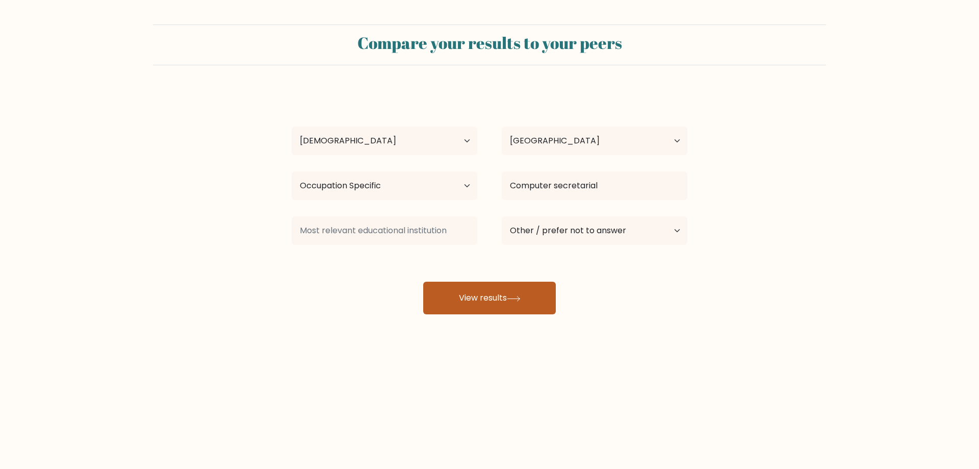
click at [466, 304] on button "View results" at bounding box center [489, 298] width 133 height 33
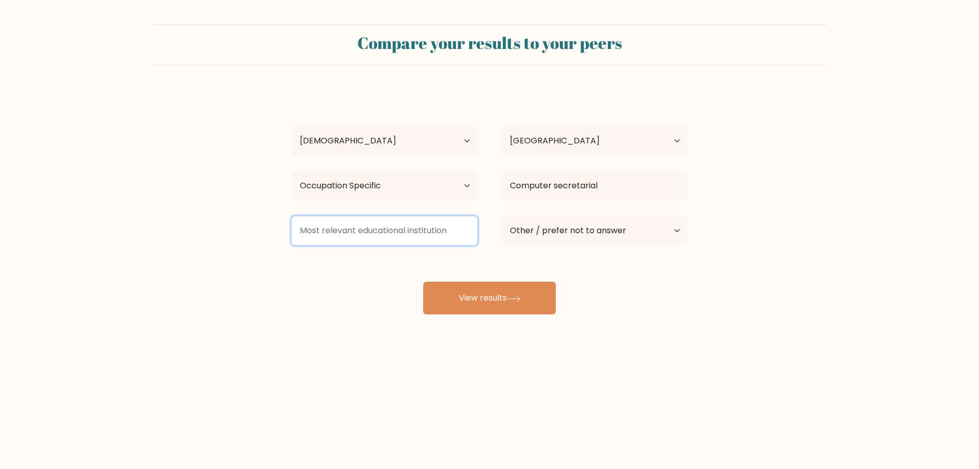
click at [386, 229] on input at bounding box center [385, 230] width 186 height 29
type input "C"
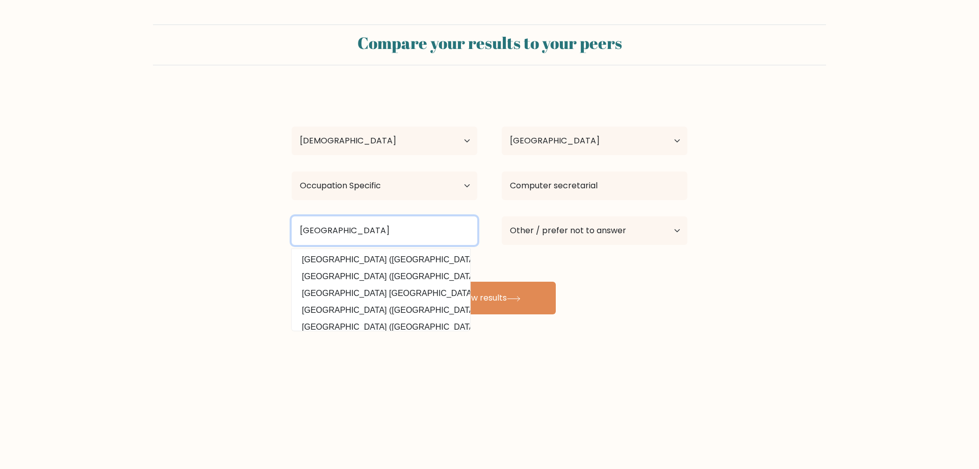
type input "[GEOGRAPHIC_DATA]"
click at [423, 282] on button "View results" at bounding box center [489, 298] width 133 height 33
